Goal: Check status: Check status

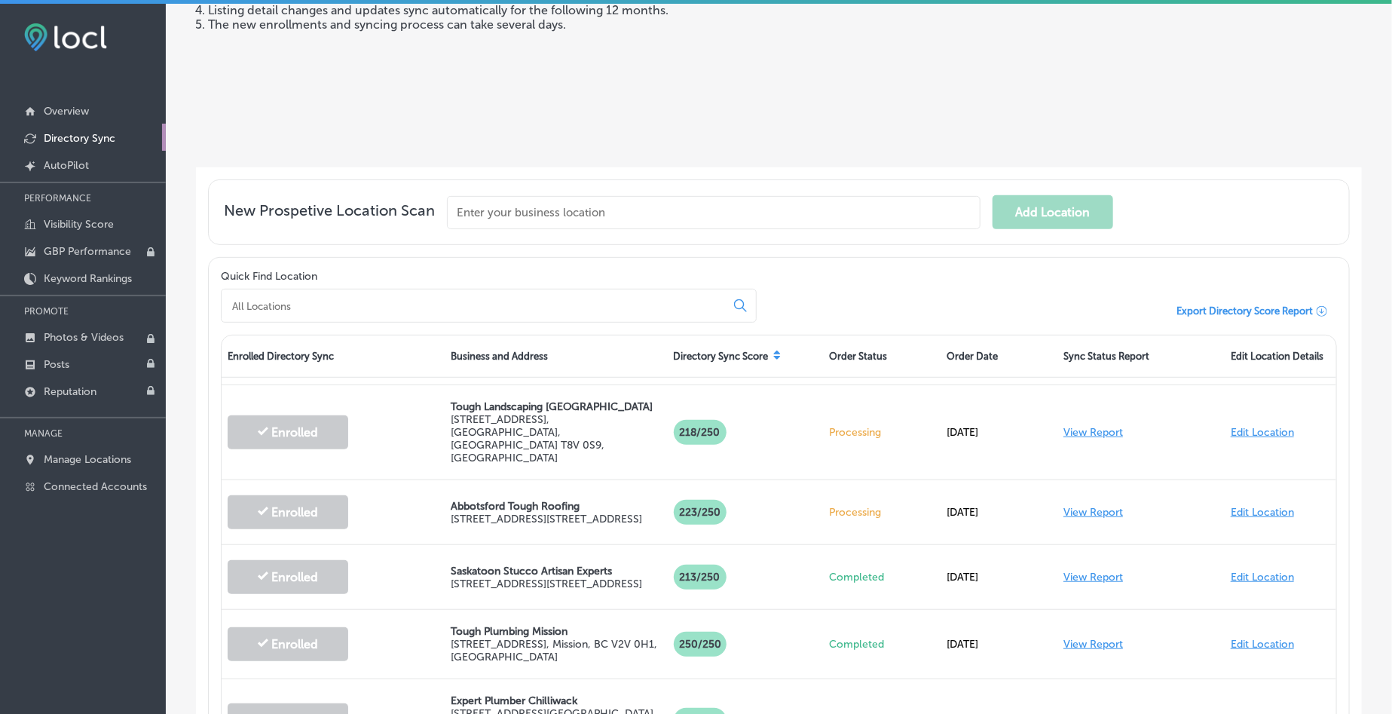
scroll to position [377, 0]
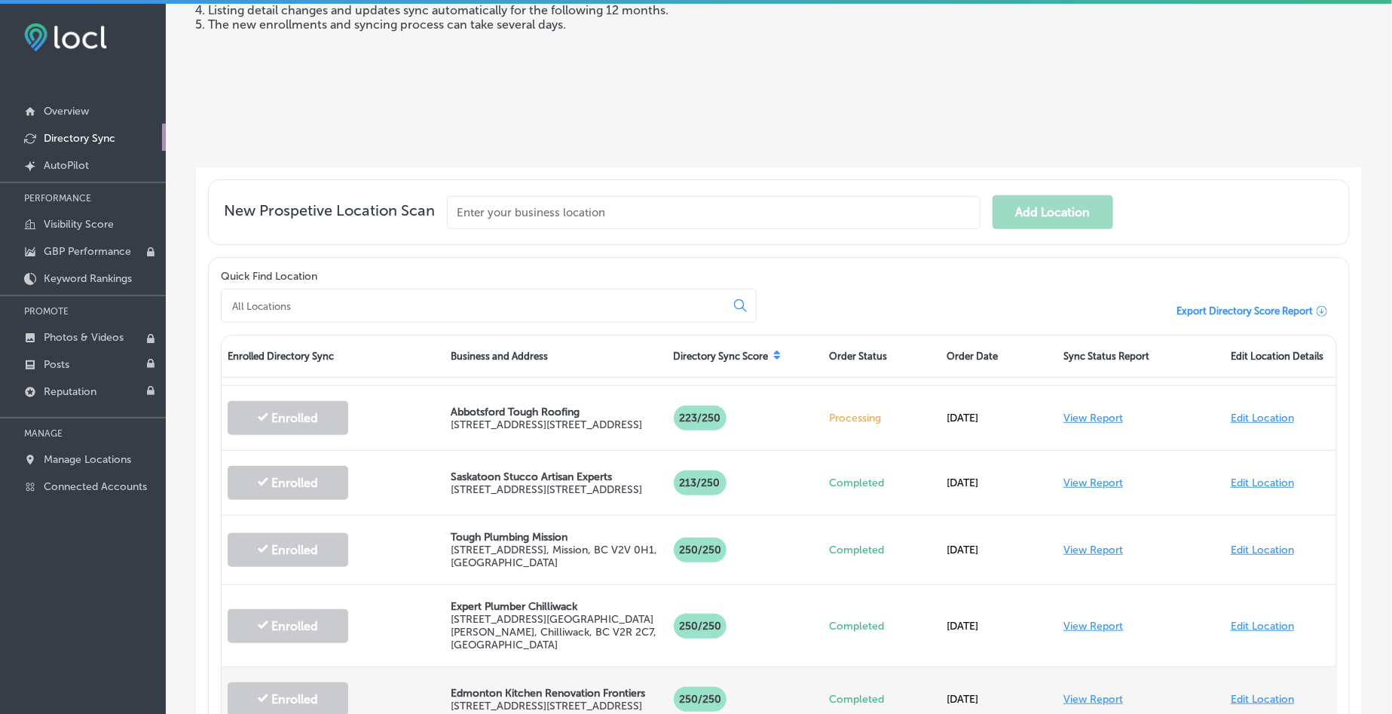
click at [1089, 693] on link "View Report" at bounding box center [1094, 699] width 60 height 13
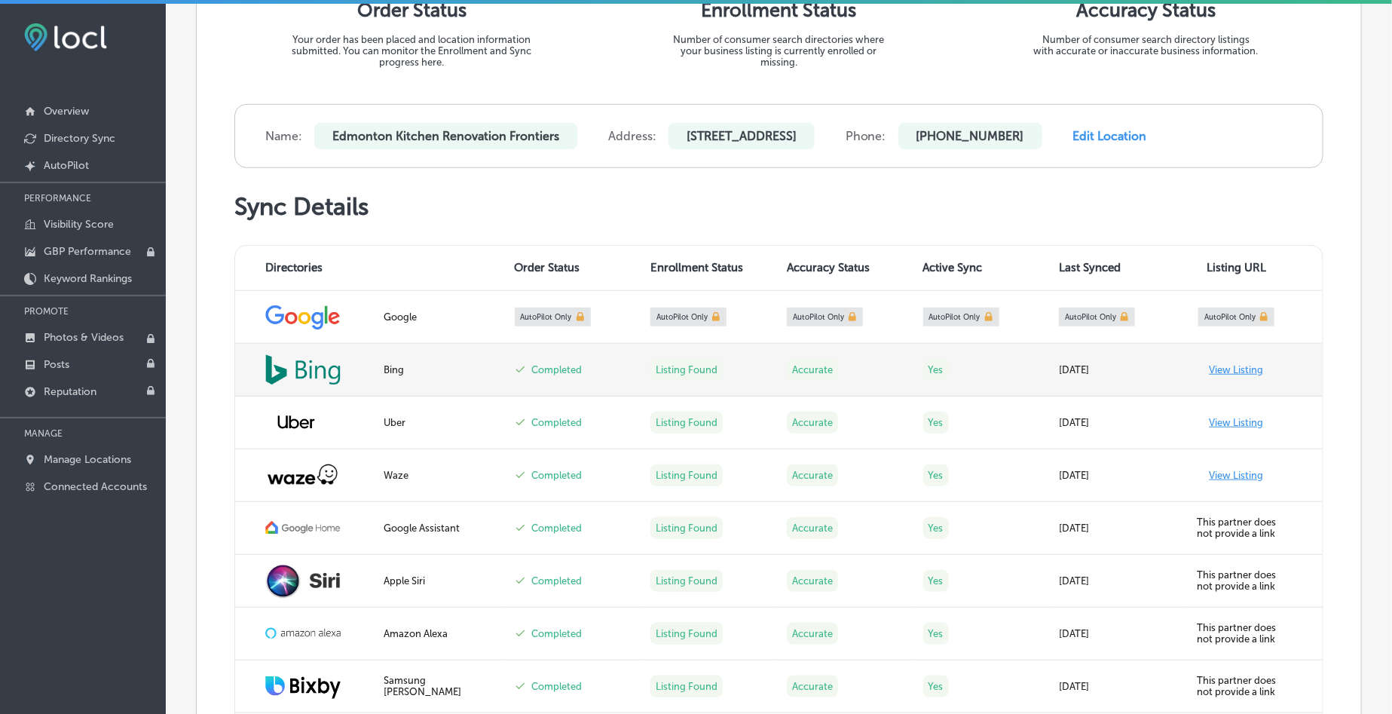
scroll to position [471, 0]
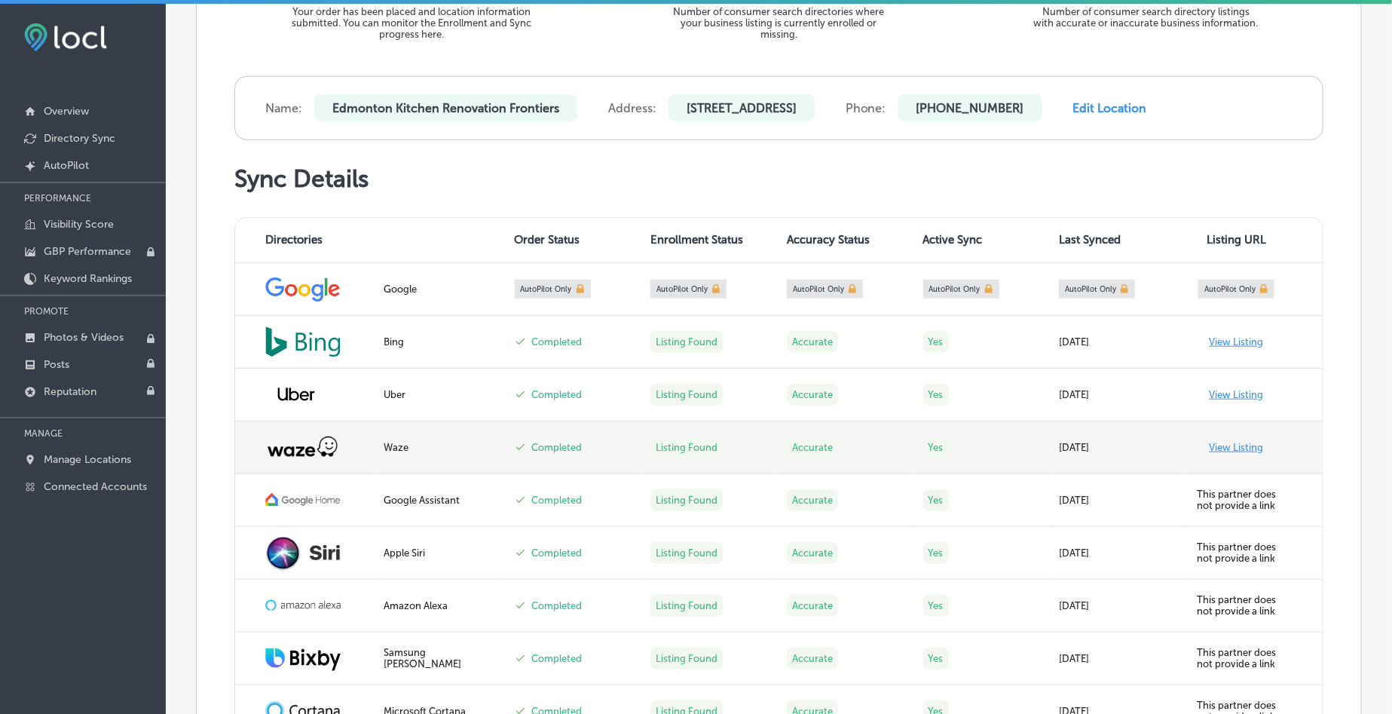
click at [1210, 452] on link "View Listing" at bounding box center [1237, 447] width 54 height 11
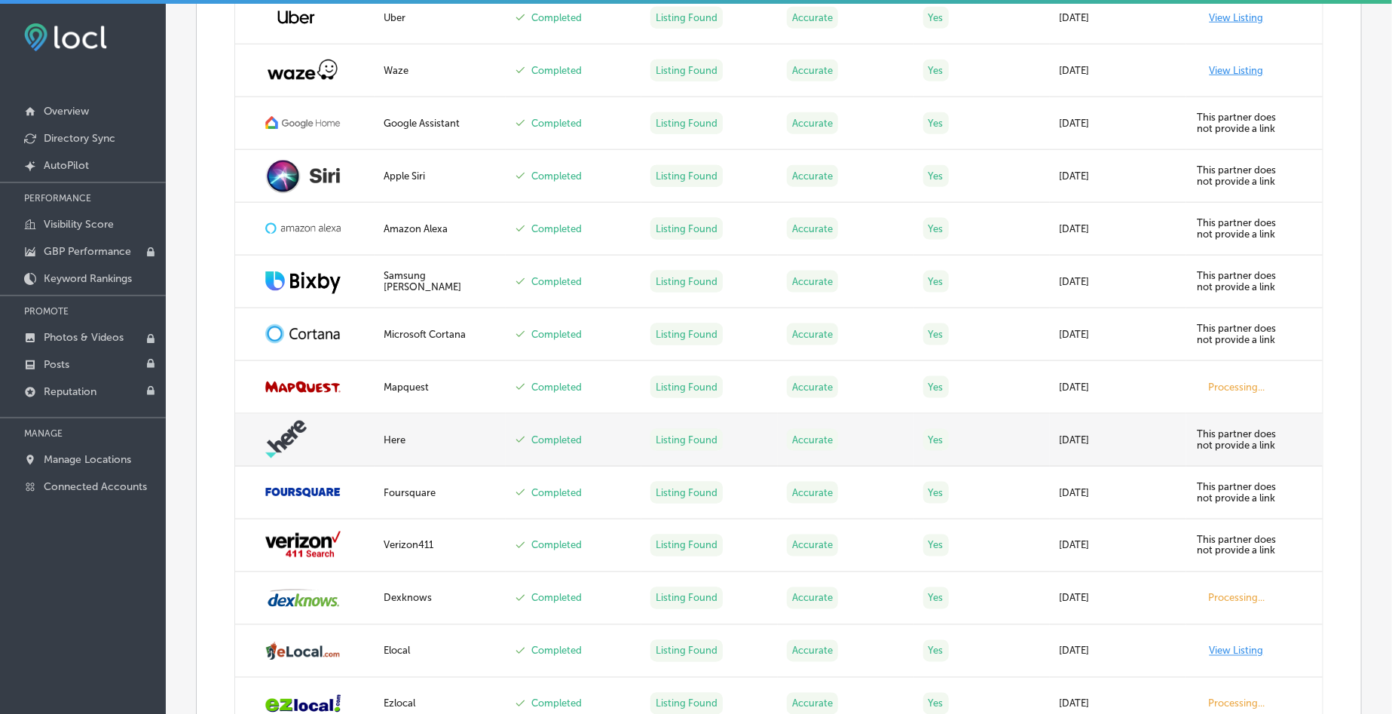
scroll to position [1036, 0]
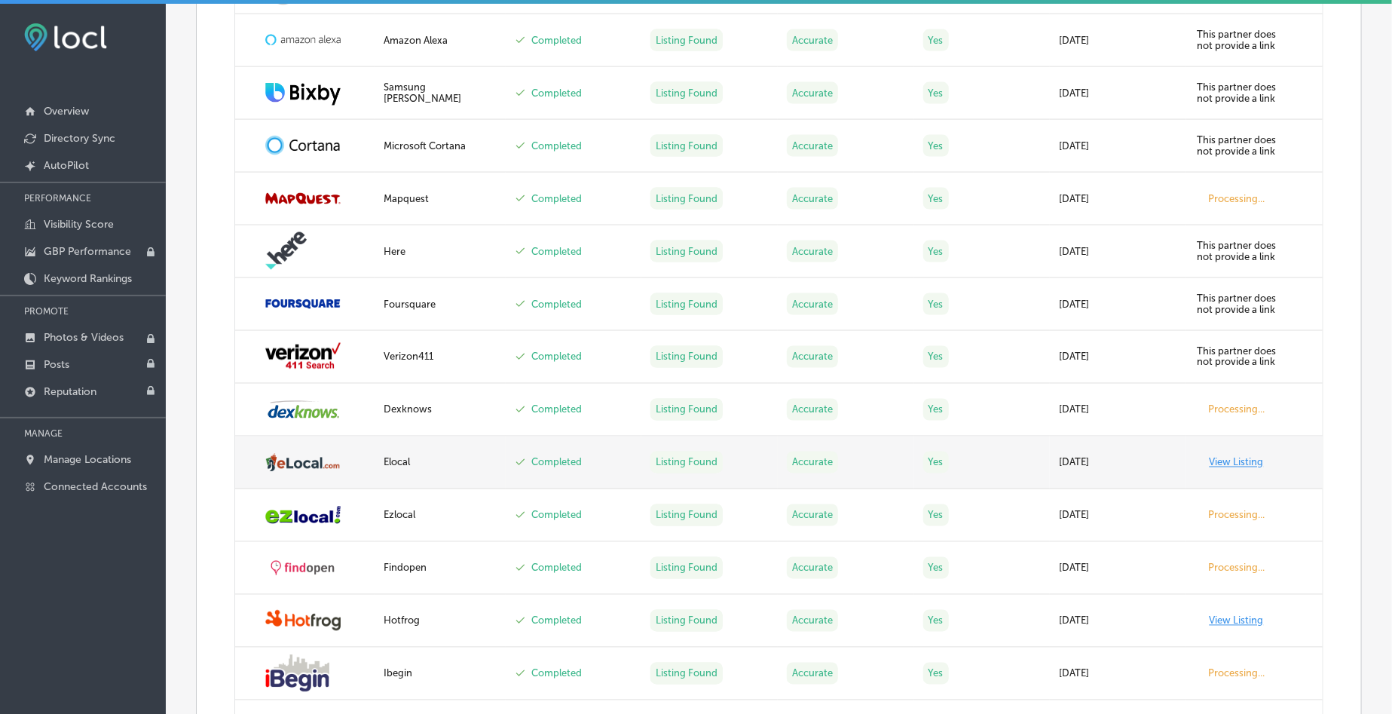
click at [1234, 461] on link "View Listing" at bounding box center [1237, 462] width 54 height 11
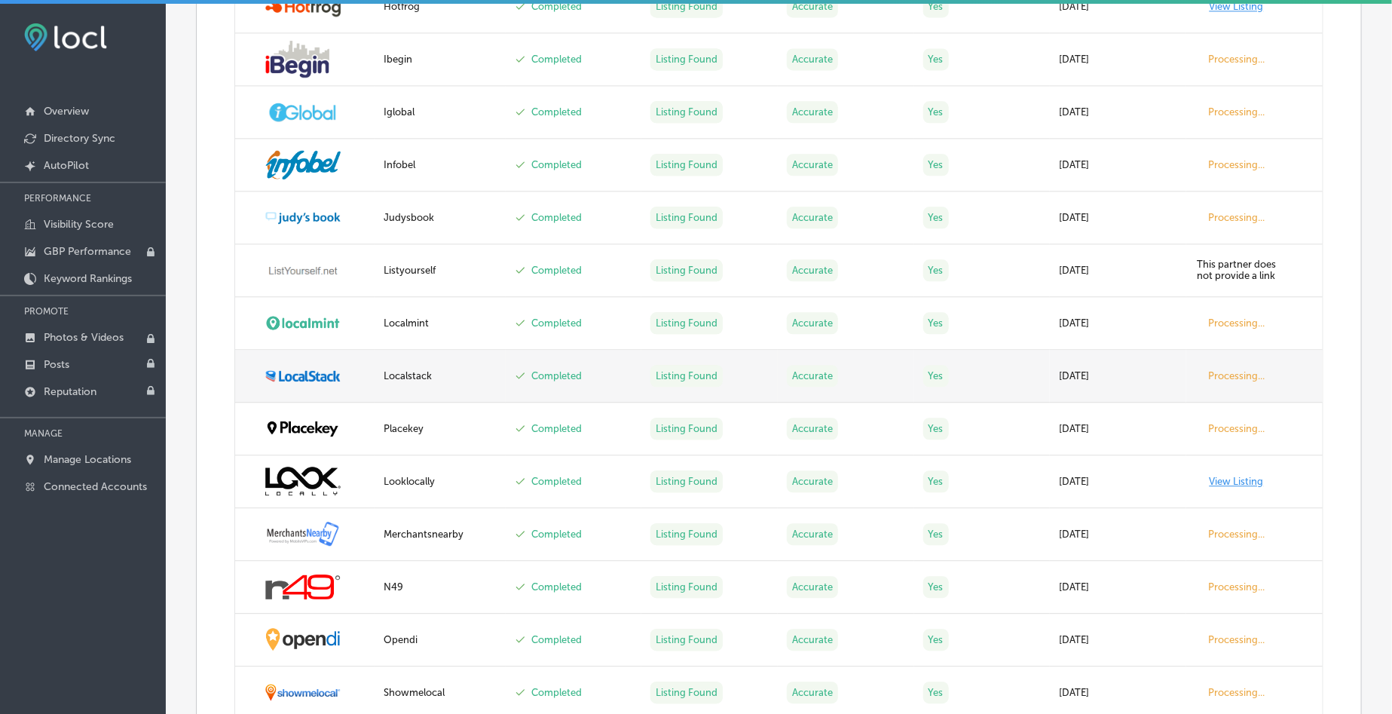
scroll to position [1696, 0]
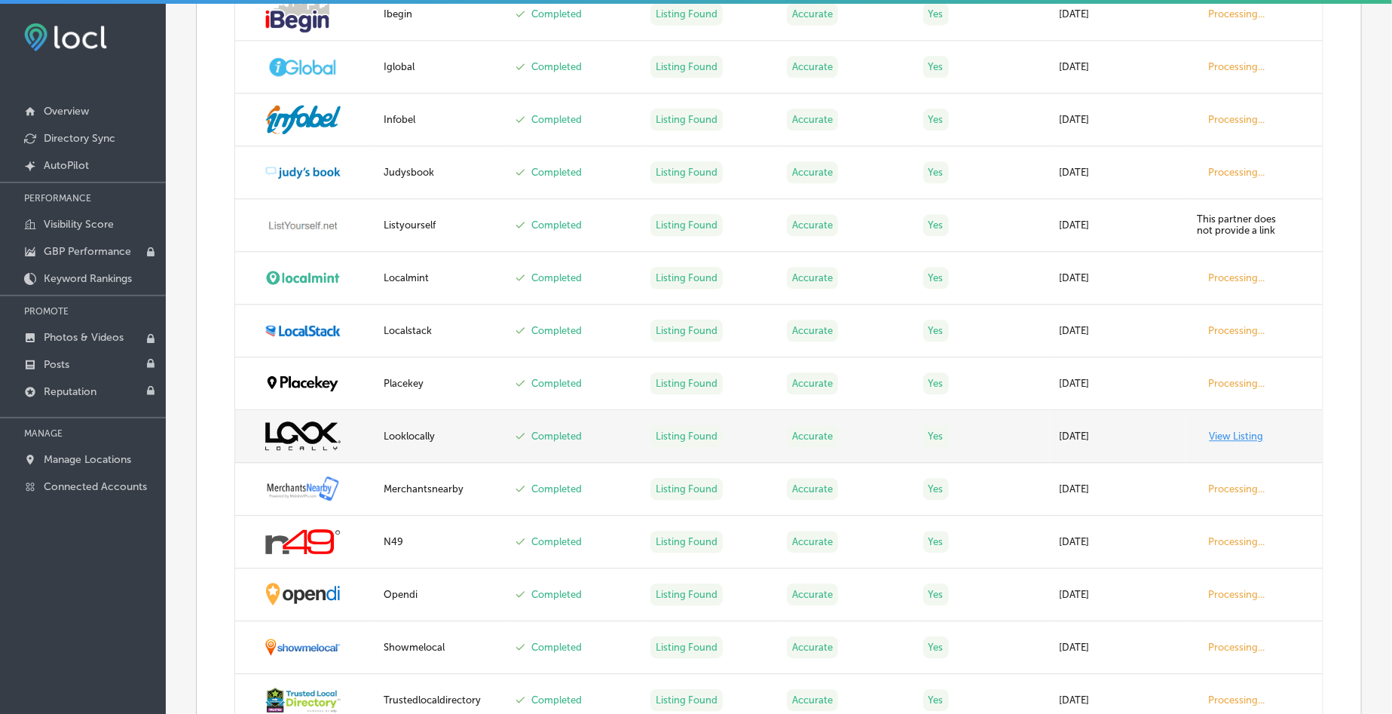
click at [1233, 442] on td "View Listing" at bounding box center [1254, 436] width 136 height 53
click at [1234, 439] on link "View Listing" at bounding box center [1237, 435] width 54 height 11
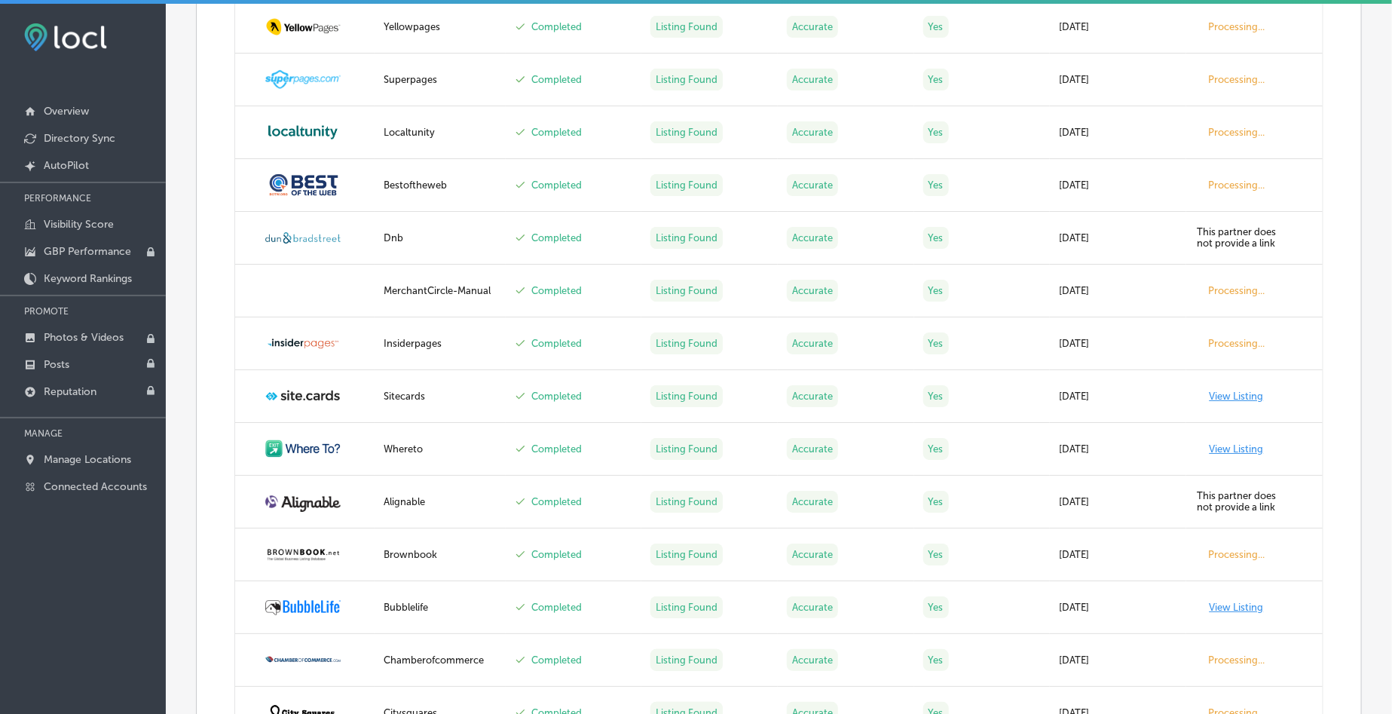
scroll to position [2544, 0]
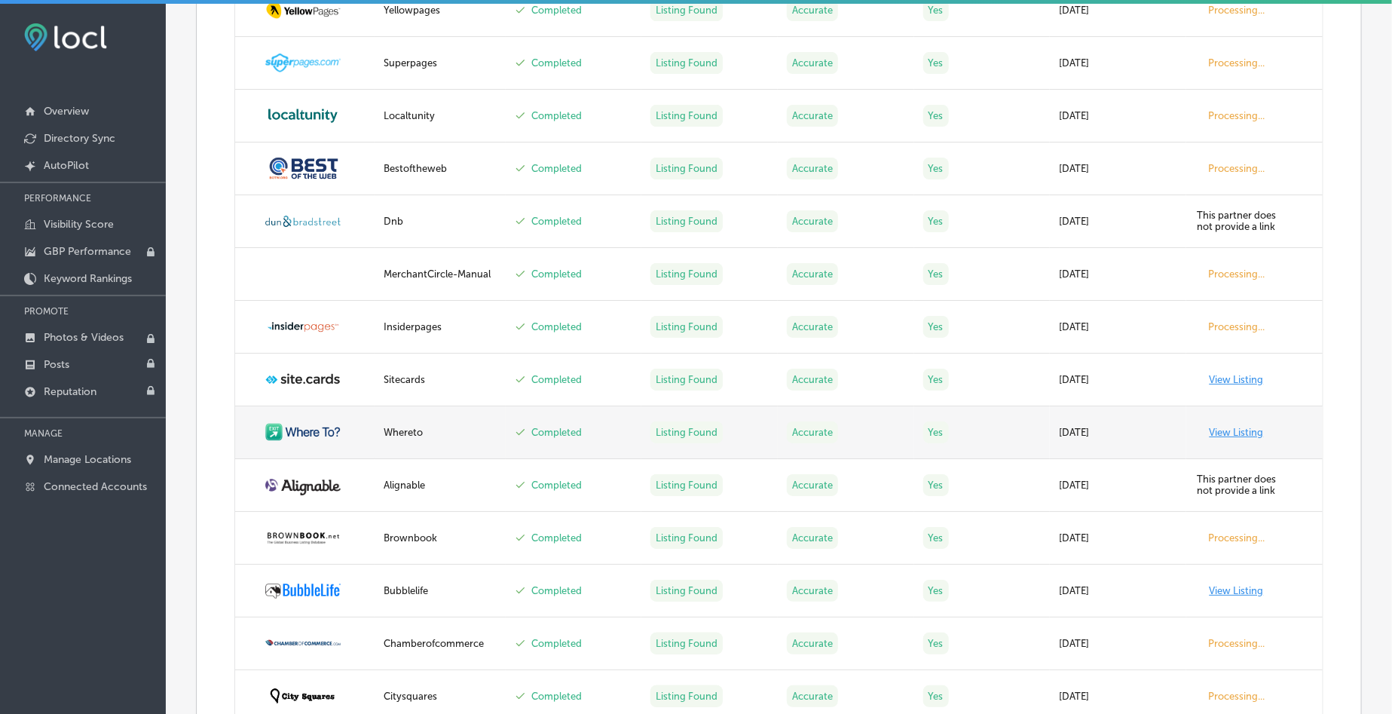
click at [1210, 430] on link "View Listing" at bounding box center [1237, 432] width 54 height 11
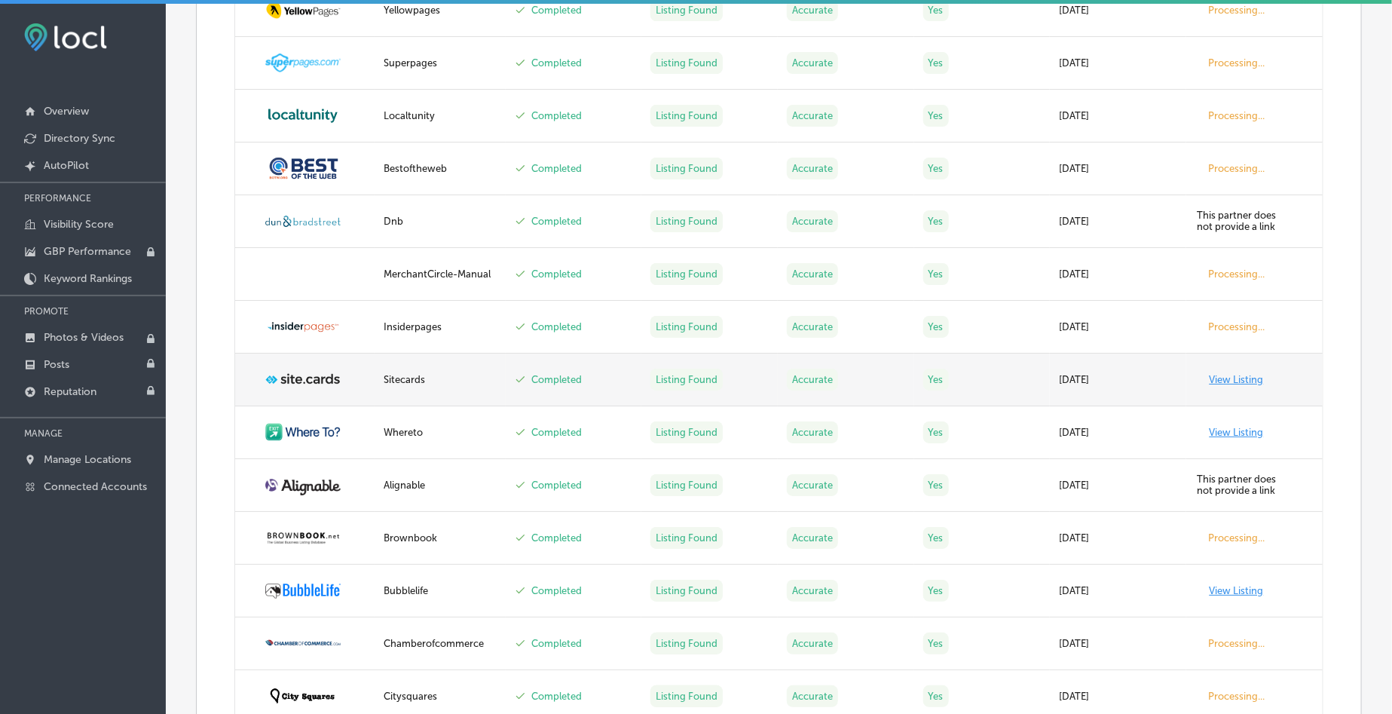
click at [1210, 382] on link "View Listing" at bounding box center [1237, 379] width 54 height 11
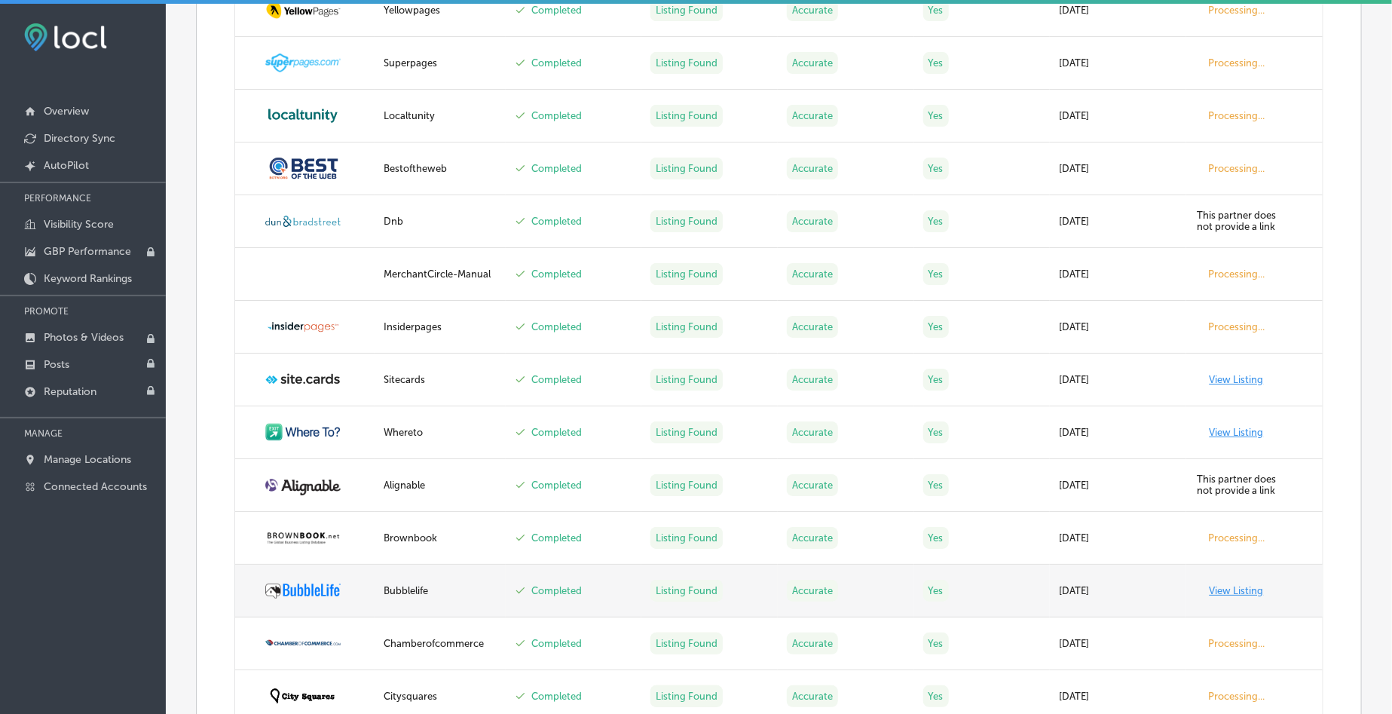
click at [1226, 586] on link "View Listing" at bounding box center [1237, 590] width 54 height 11
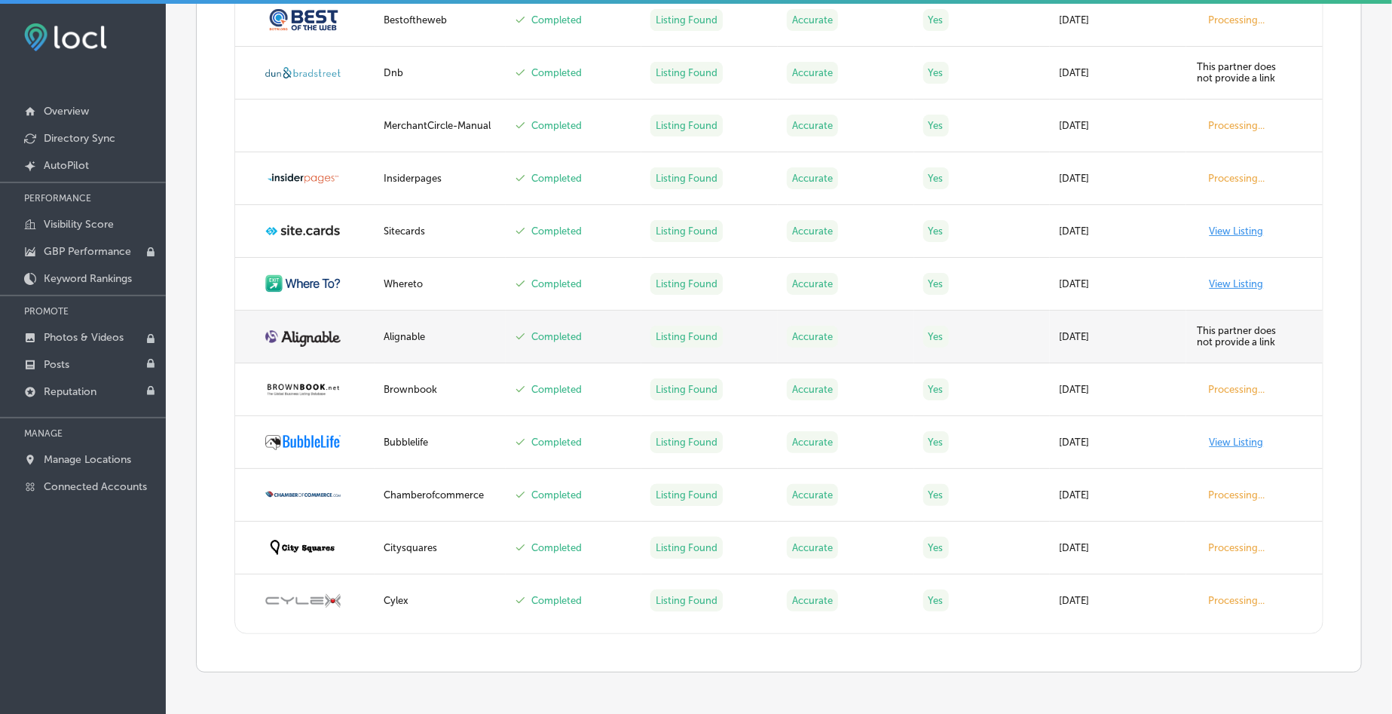
scroll to position [2750, 0]
